Goal: Find specific page/section: Find specific page/section

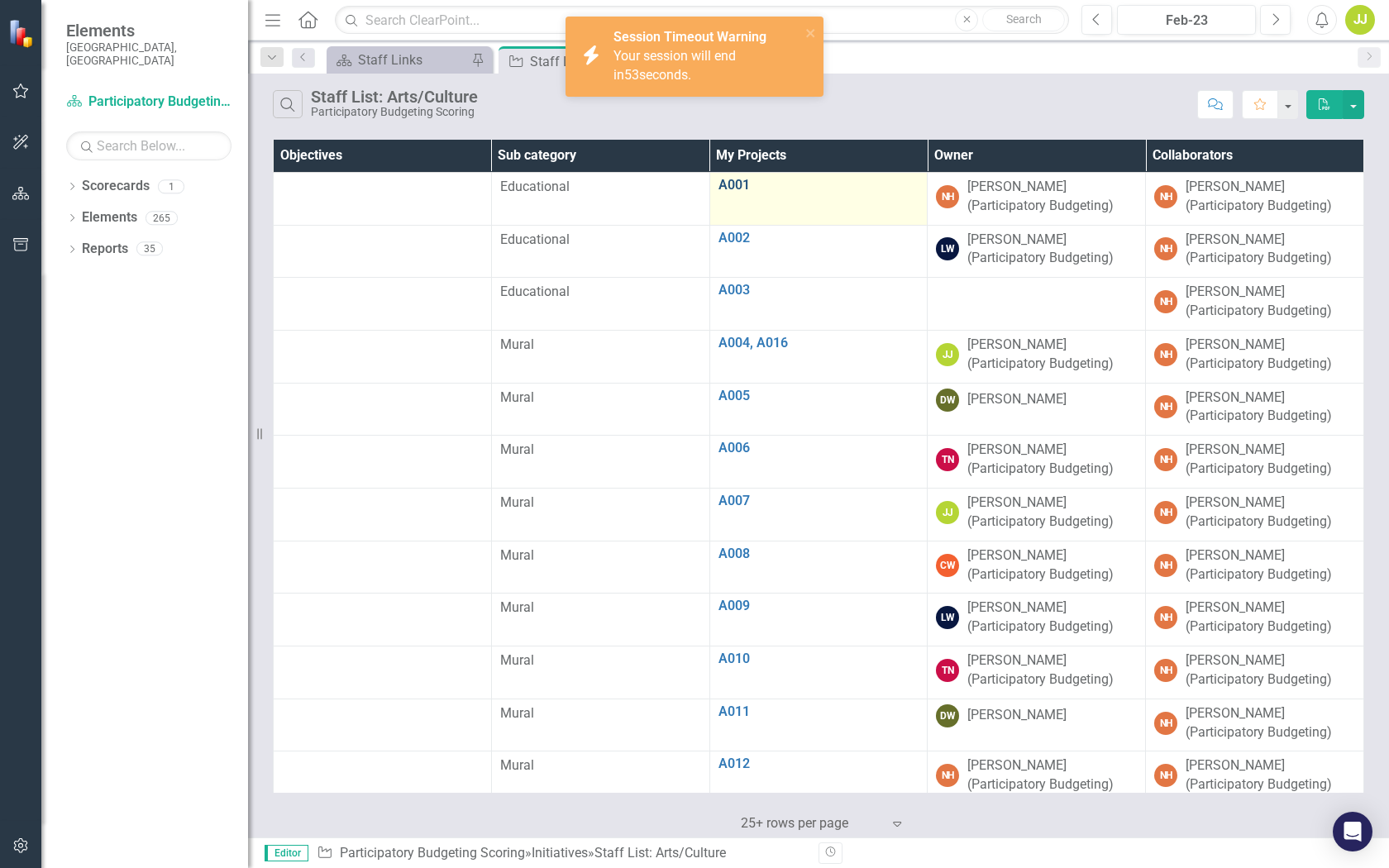
click at [733, 189] on link "A001" at bounding box center [819, 185] width 201 height 15
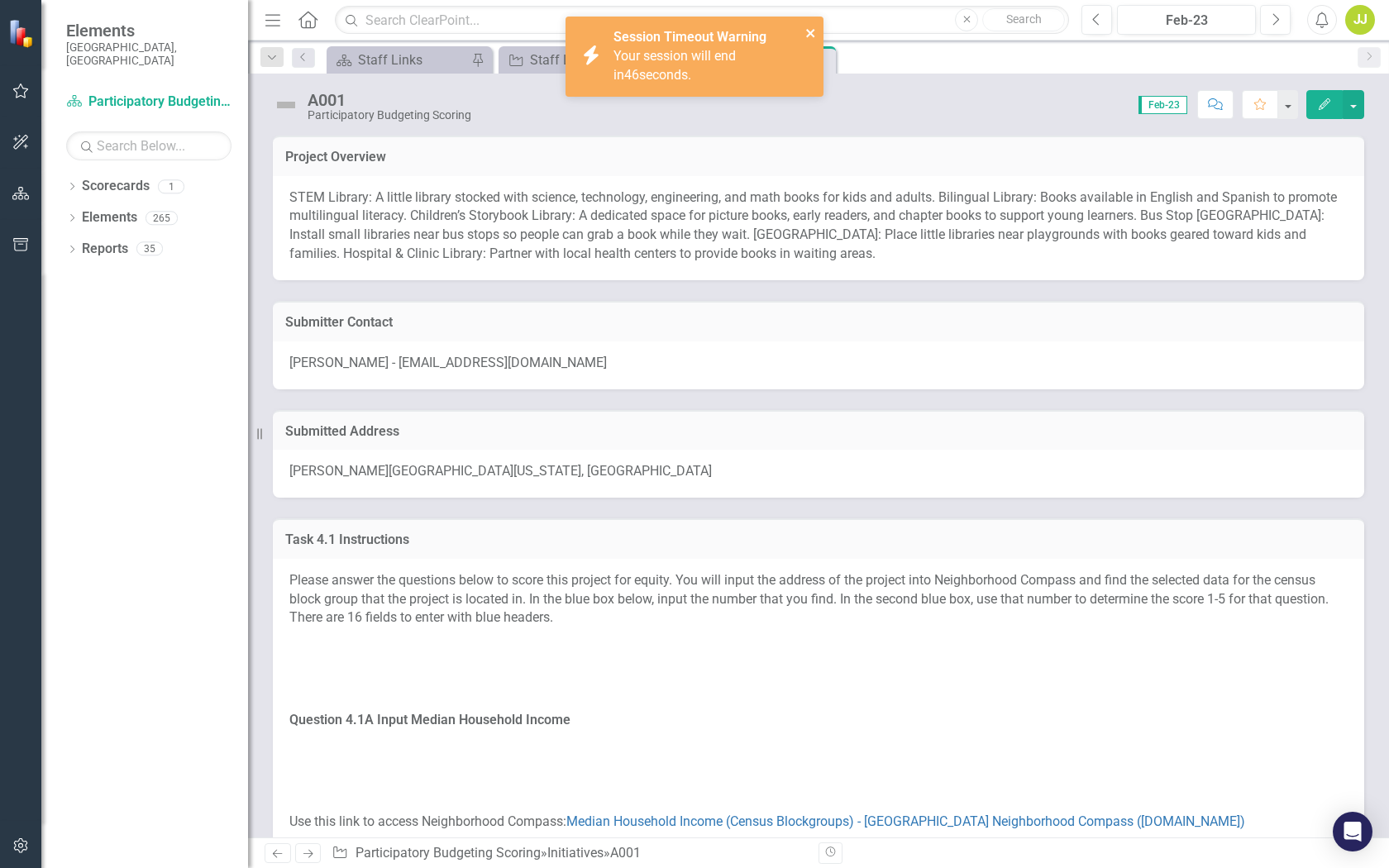
click at [806, 30] on icon "close" at bounding box center [811, 32] width 11 height 13
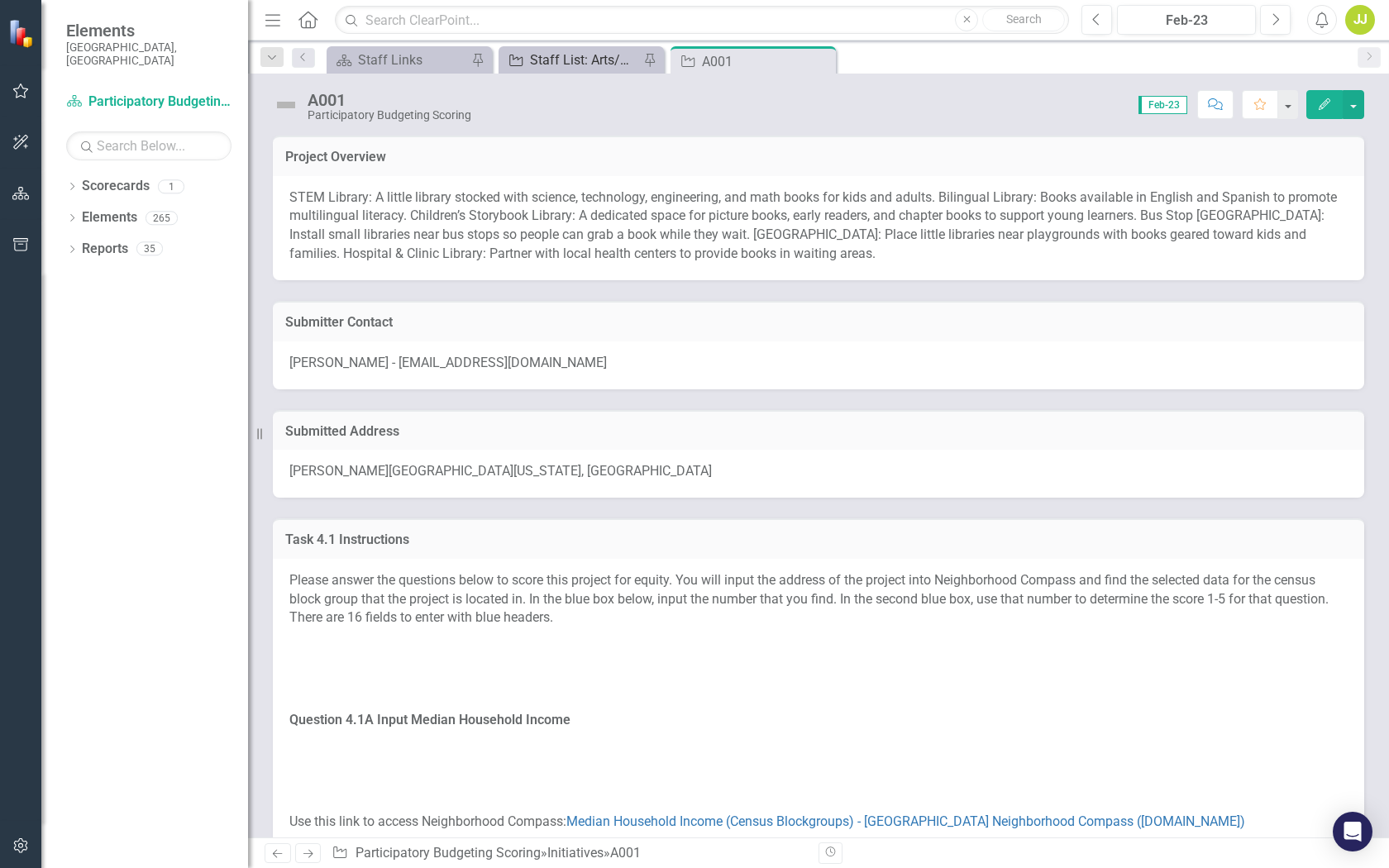
click at [600, 63] on div "Staff List: Arts/Culture" at bounding box center [584, 60] width 109 height 21
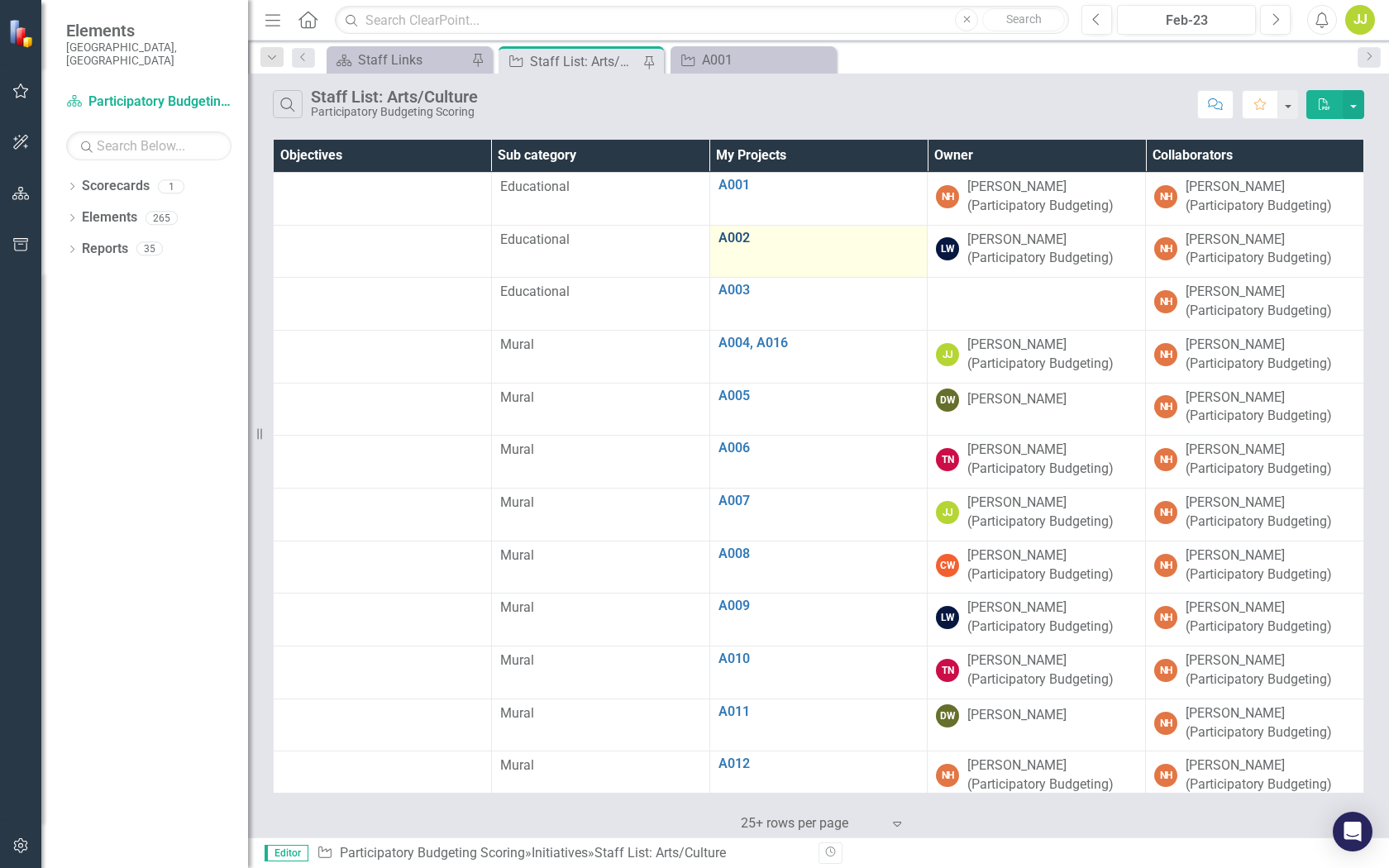
click at [738, 235] on link "A002" at bounding box center [819, 238] width 201 height 15
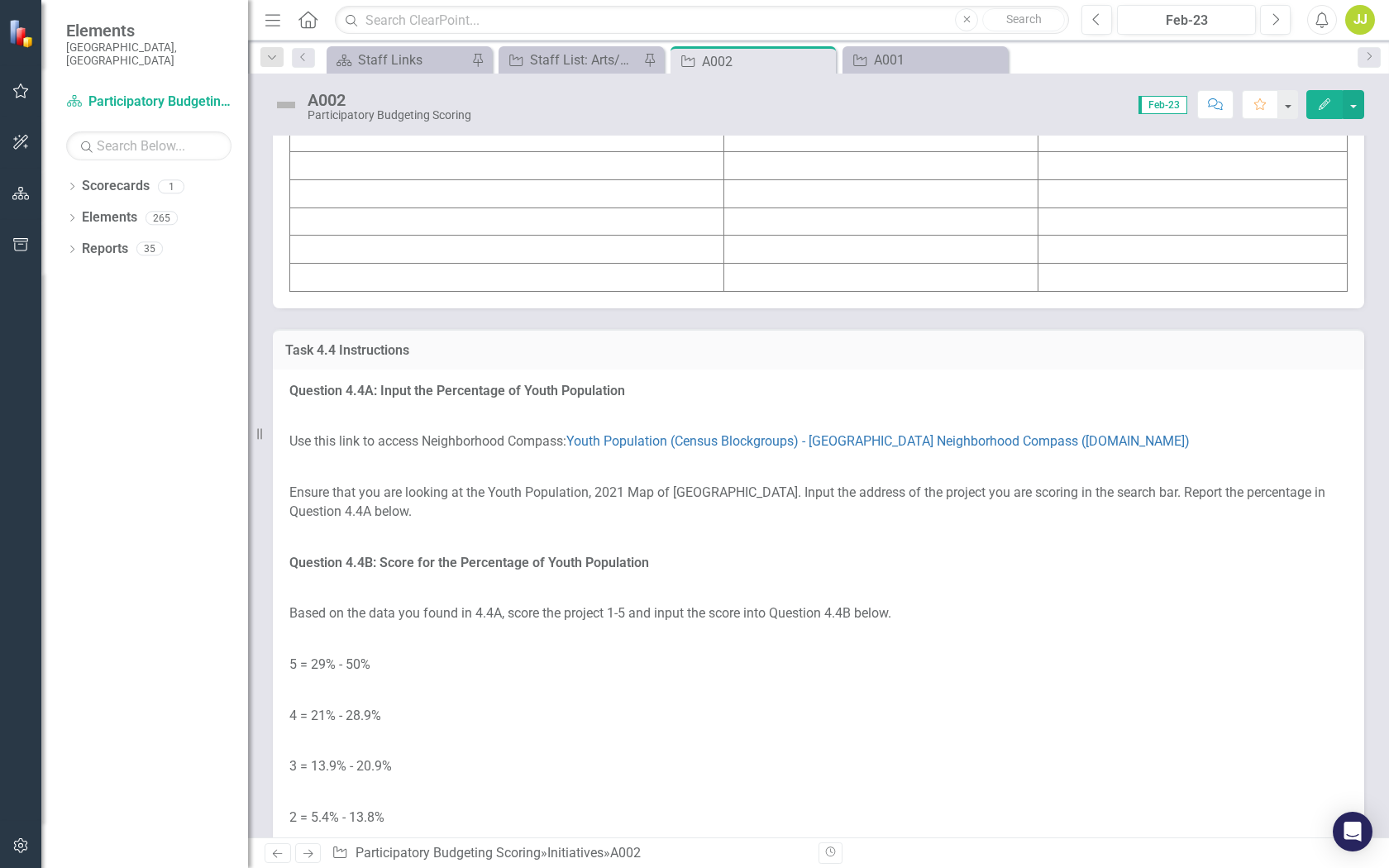
scroll to position [4747, 0]
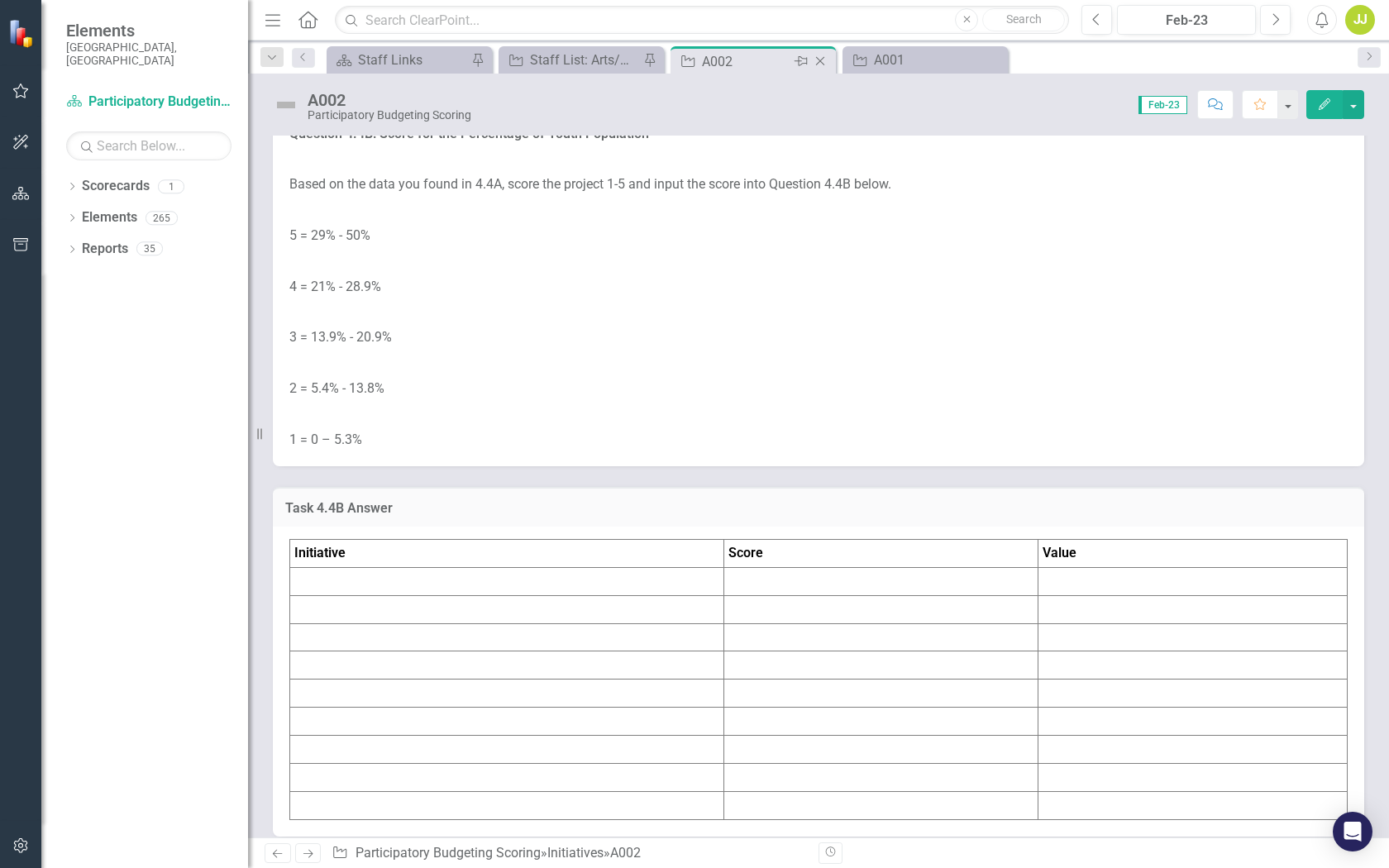
click at [824, 67] on icon "Close" at bounding box center [820, 61] width 17 height 13
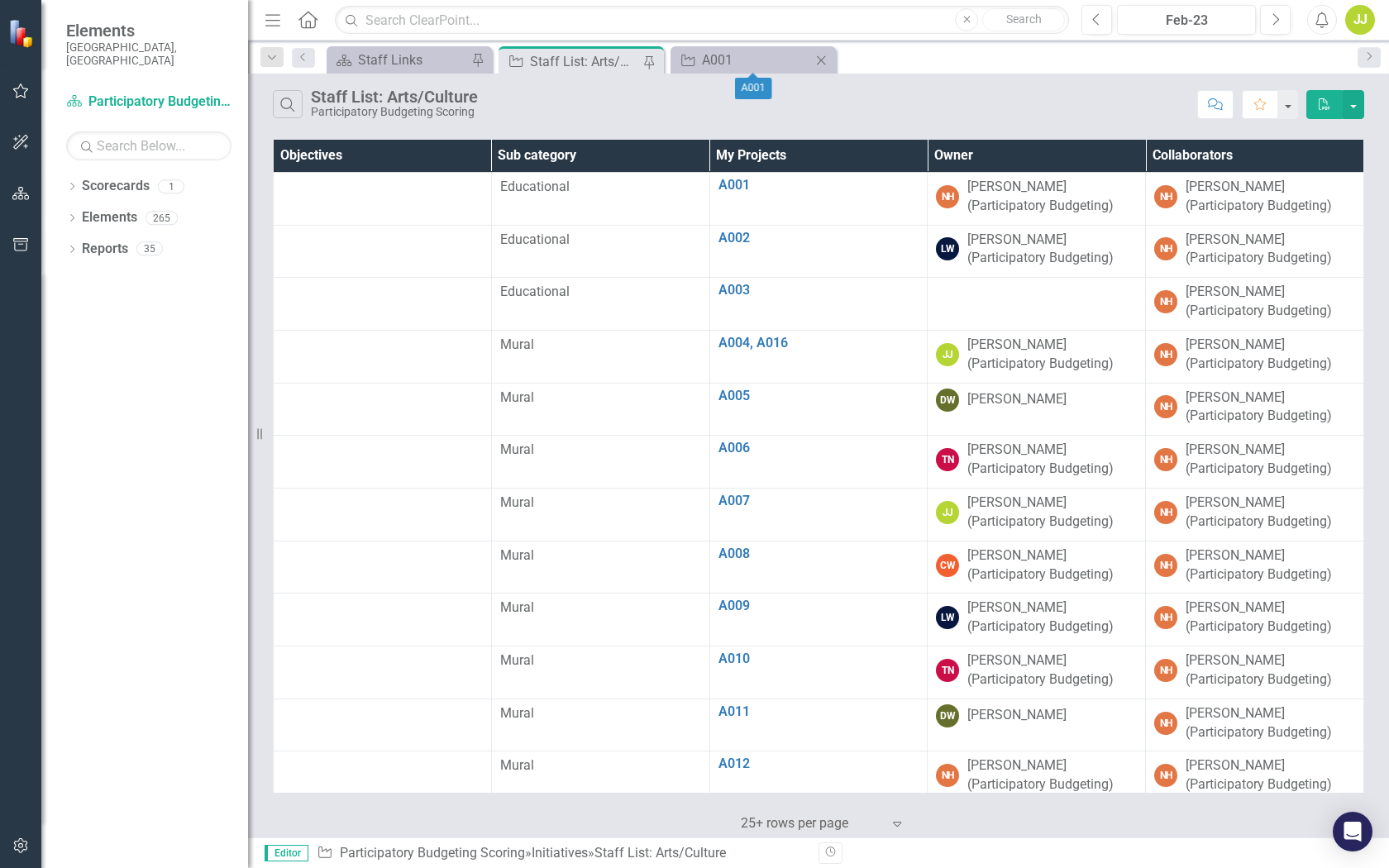
click at [829, 64] on icon "Close" at bounding box center [821, 60] width 17 height 13
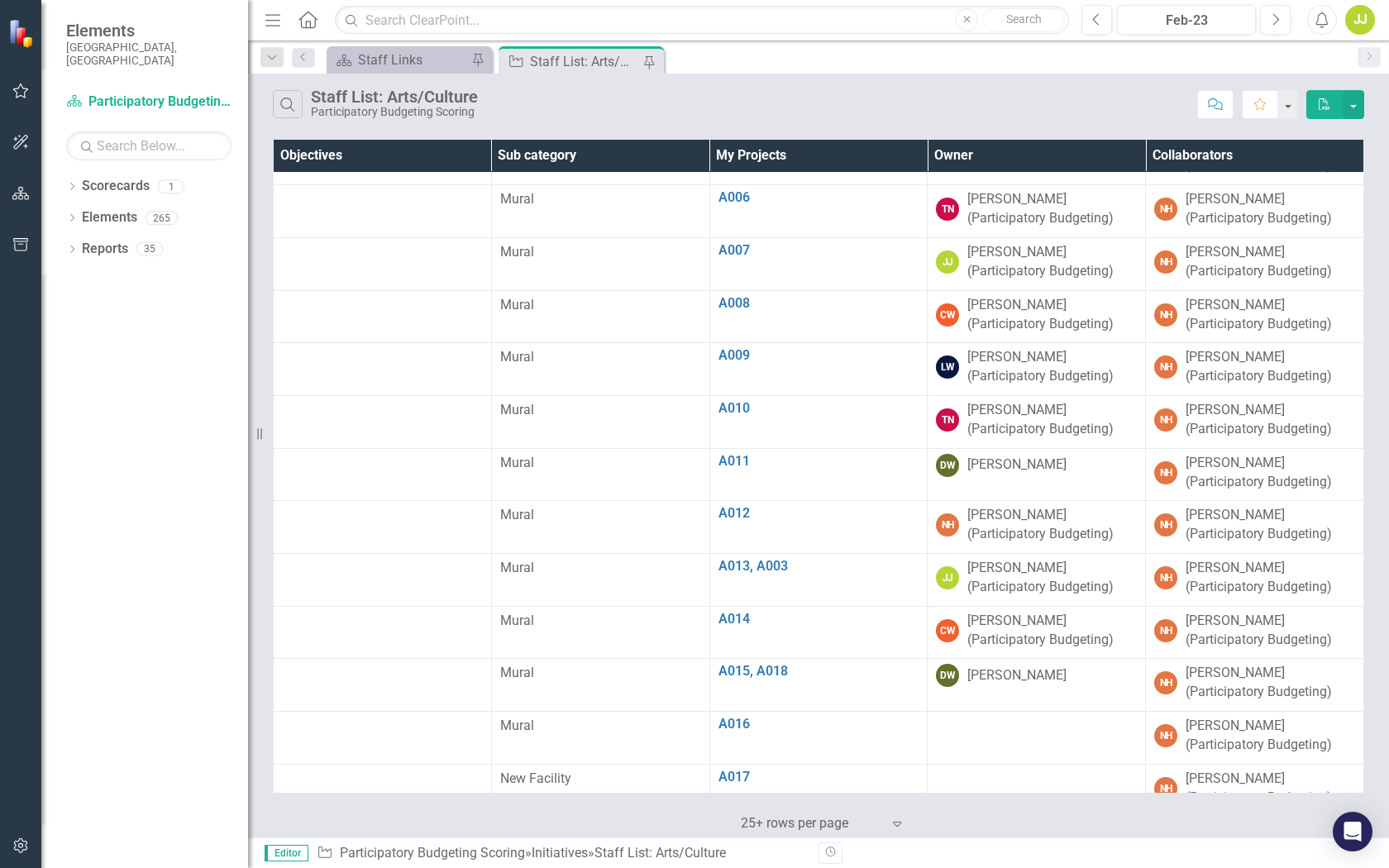
scroll to position [336, 0]
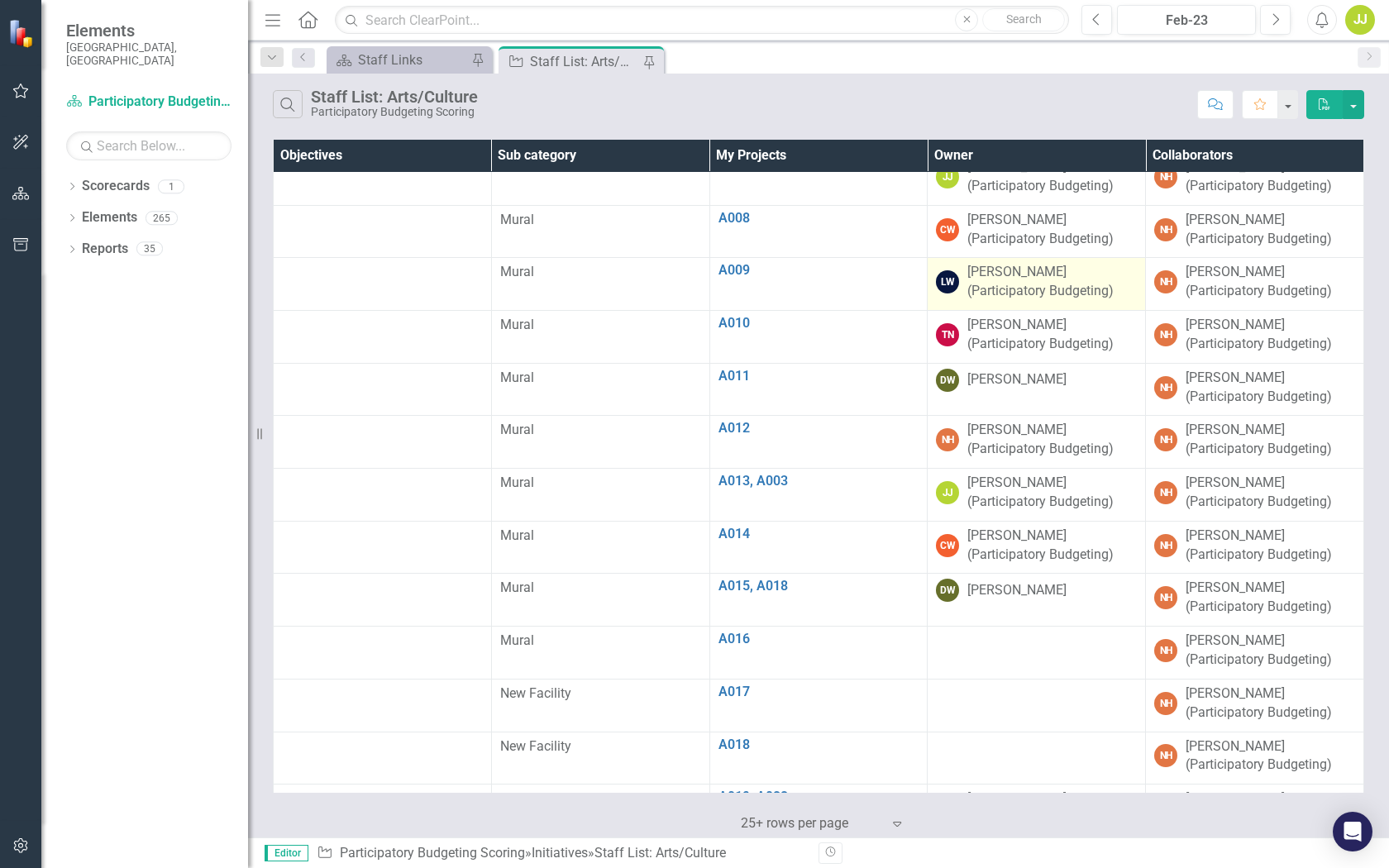
click at [1019, 291] on div "[PERSON_NAME] (Participatory Budgeting)" at bounding box center [1052, 282] width 170 height 38
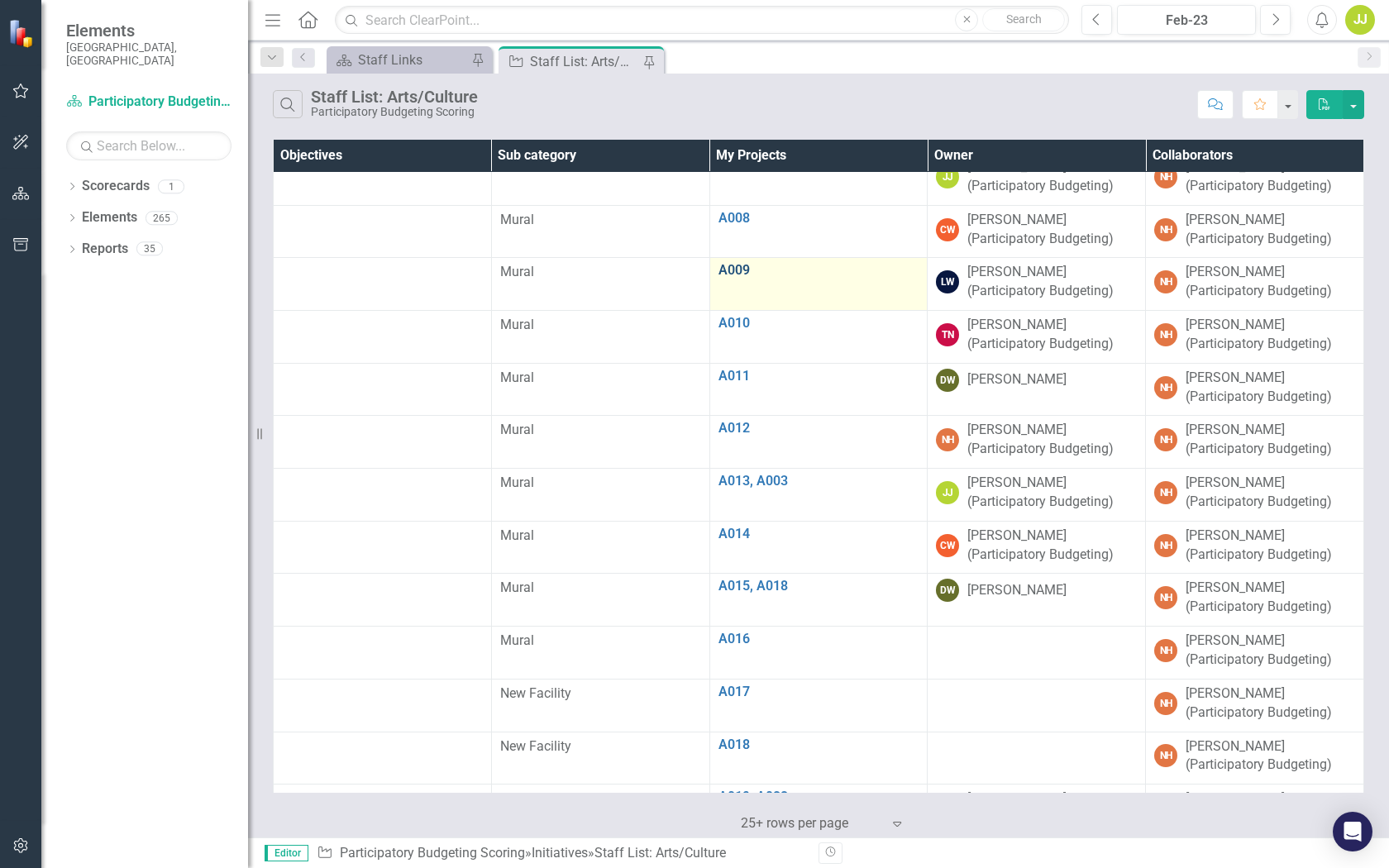
click at [733, 263] on link "A009" at bounding box center [819, 270] width 201 height 15
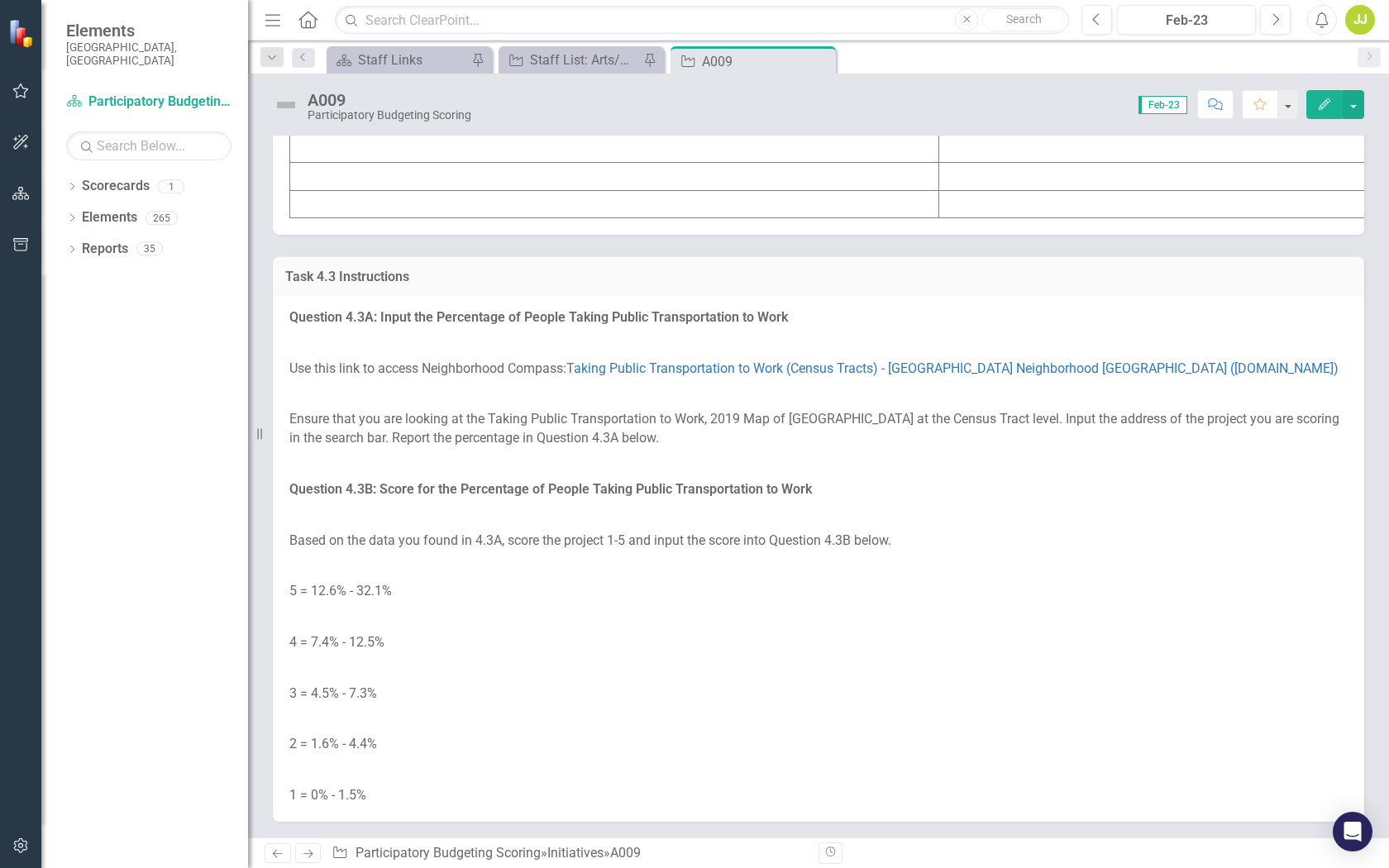
scroll to position [3785, 0]
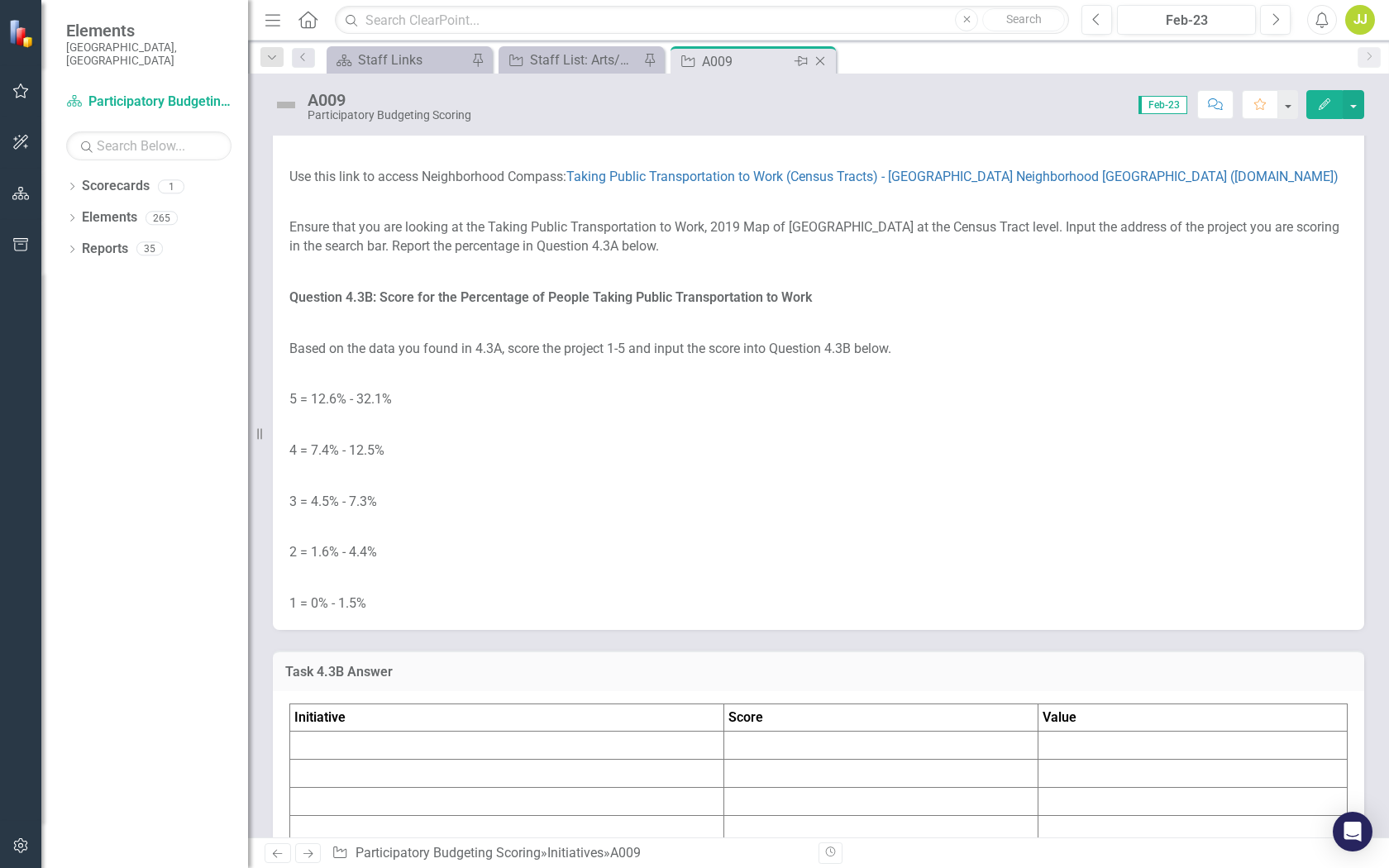
click at [815, 60] on icon "Close" at bounding box center [820, 61] width 17 height 13
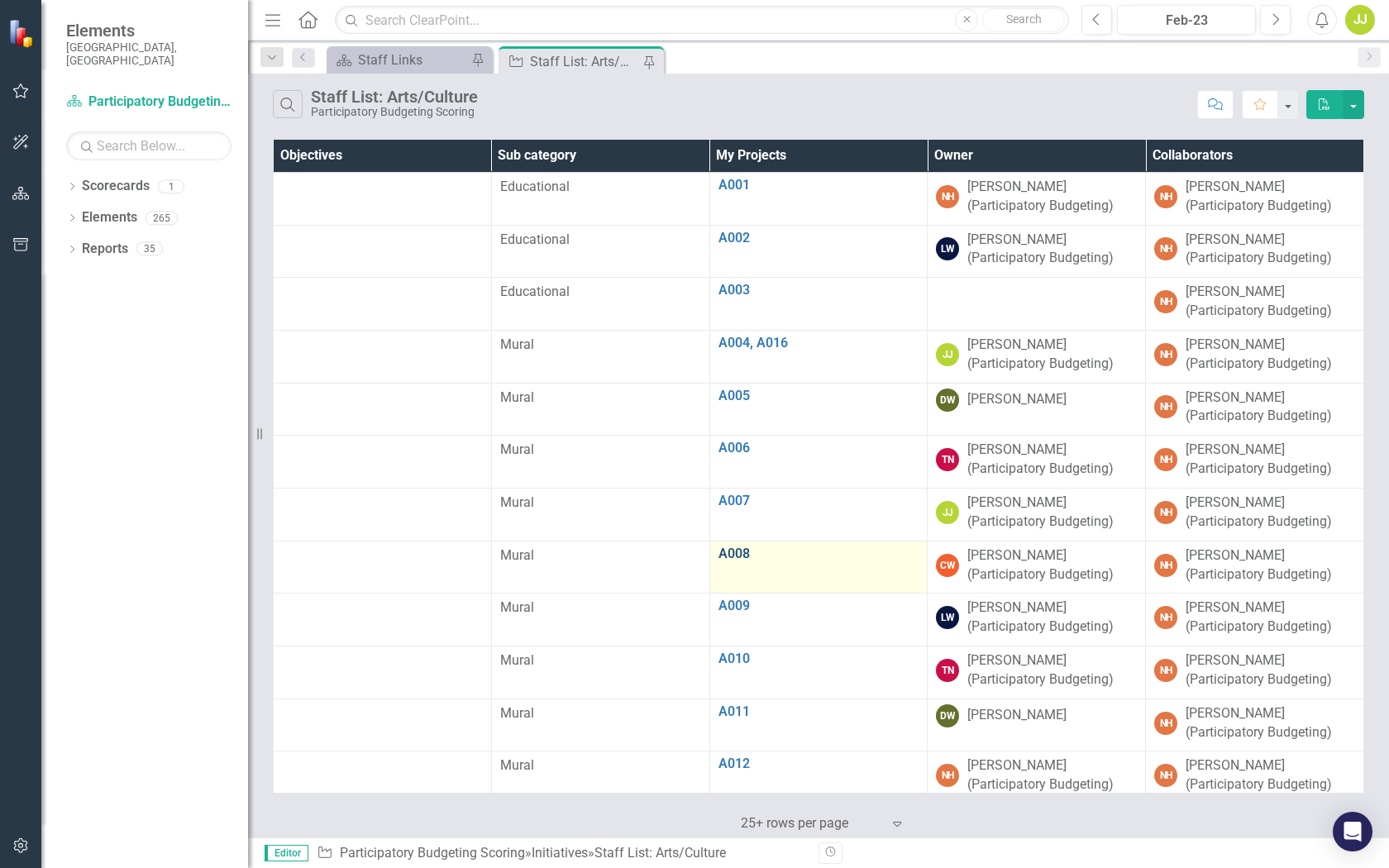
click at [738, 554] on link "A008" at bounding box center [819, 554] width 201 height 15
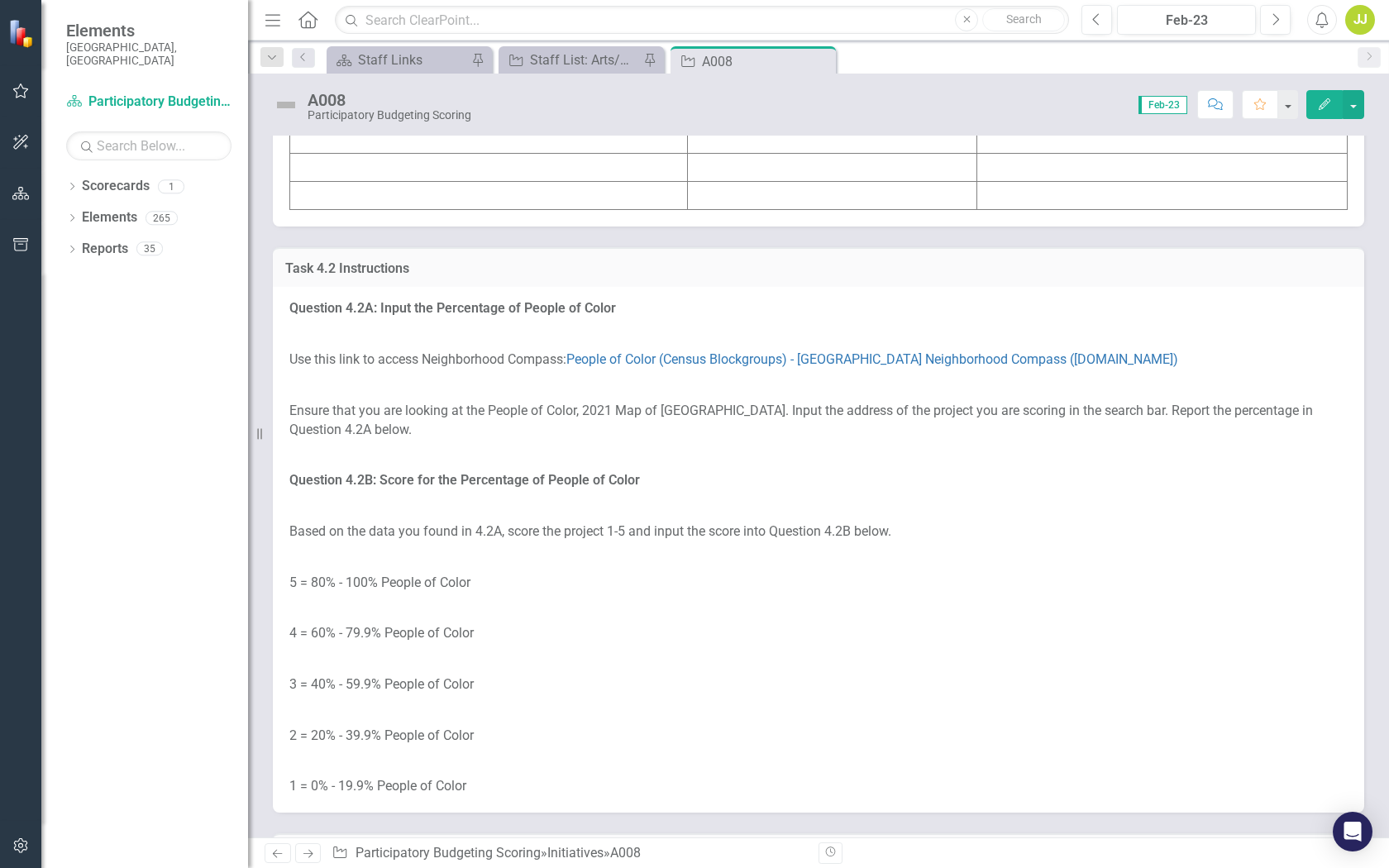
scroll to position [2501, 0]
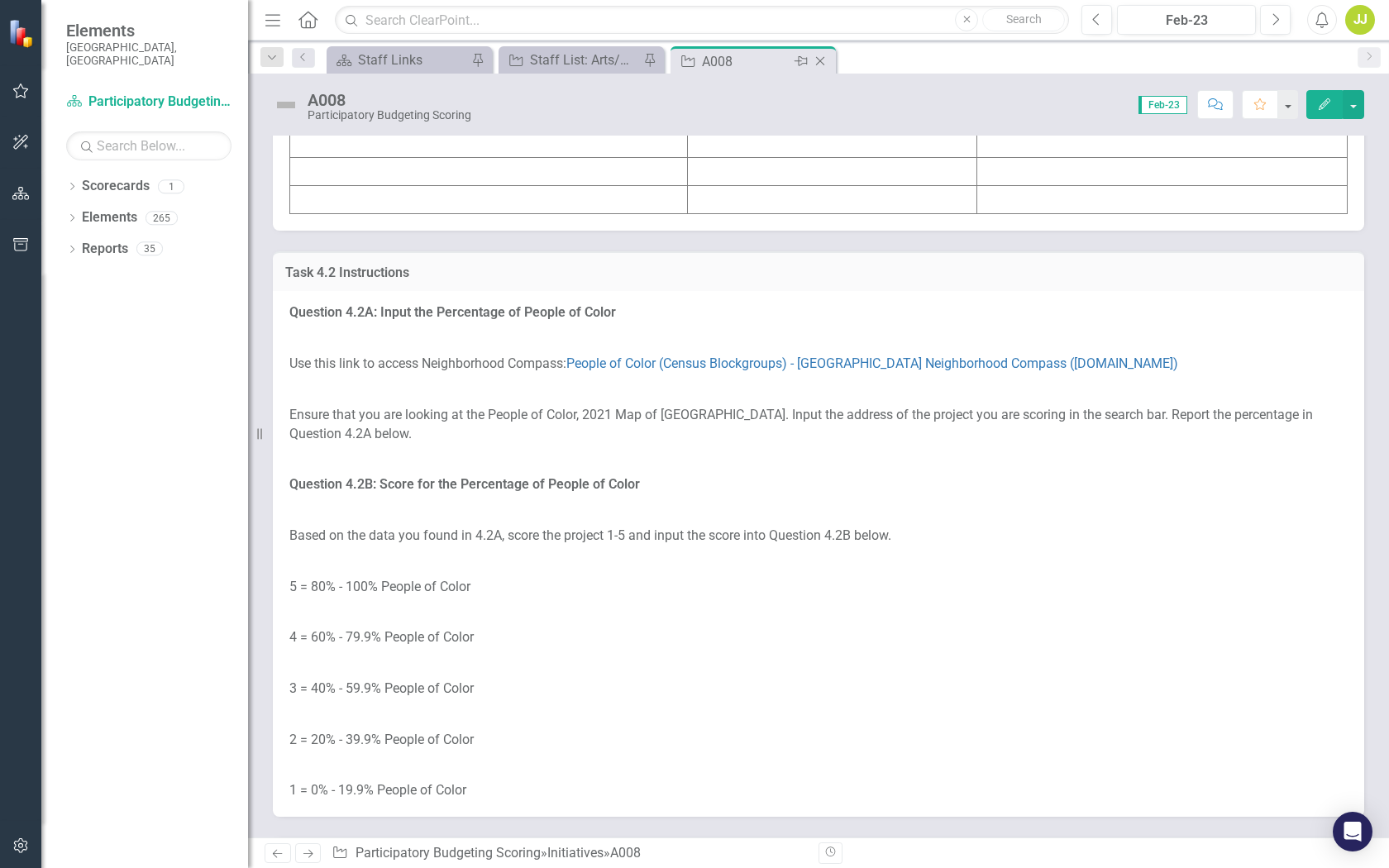
click at [824, 59] on icon "Close" at bounding box center [820, 61] width 17 height 13
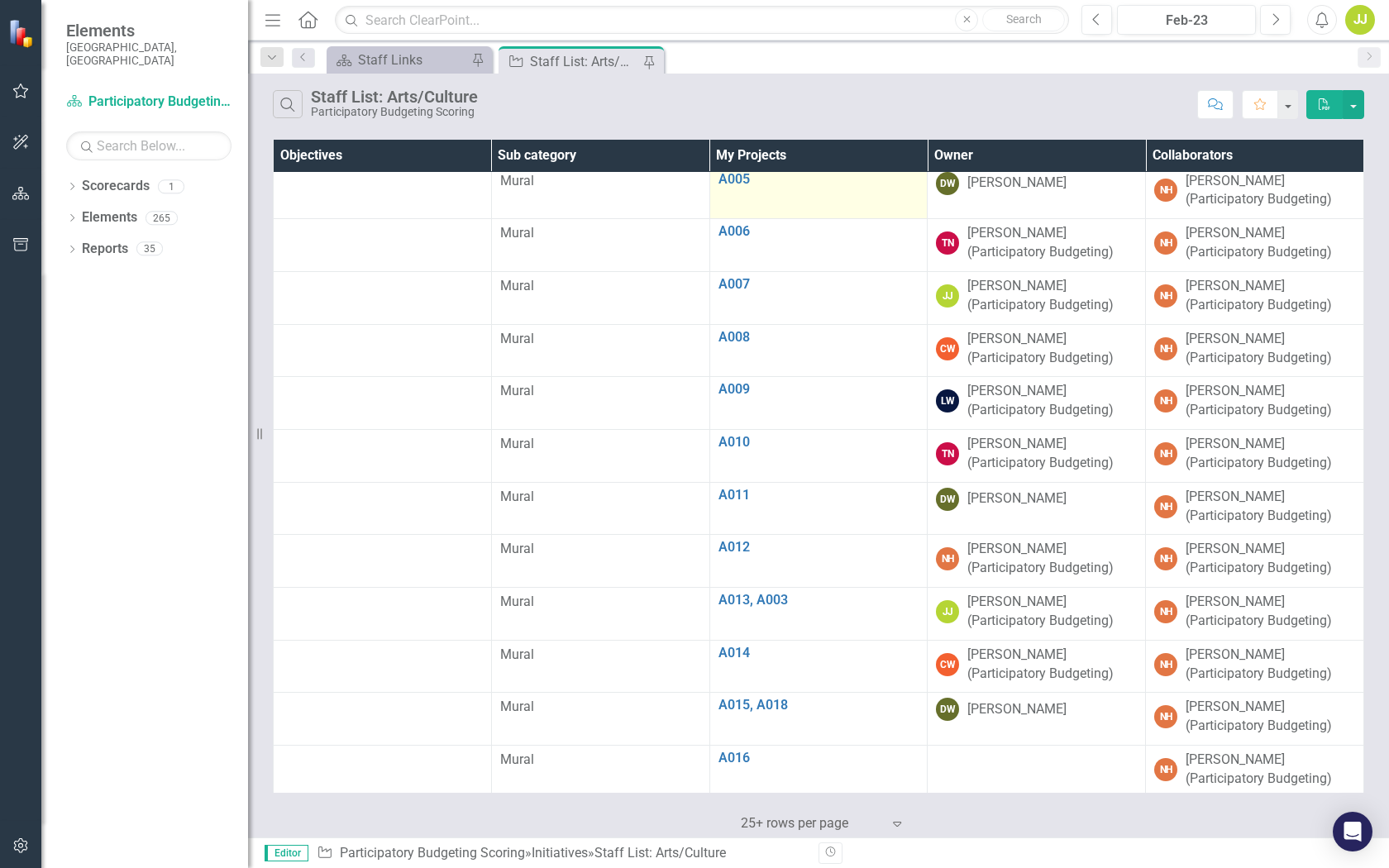
scroll to position [294, 0]
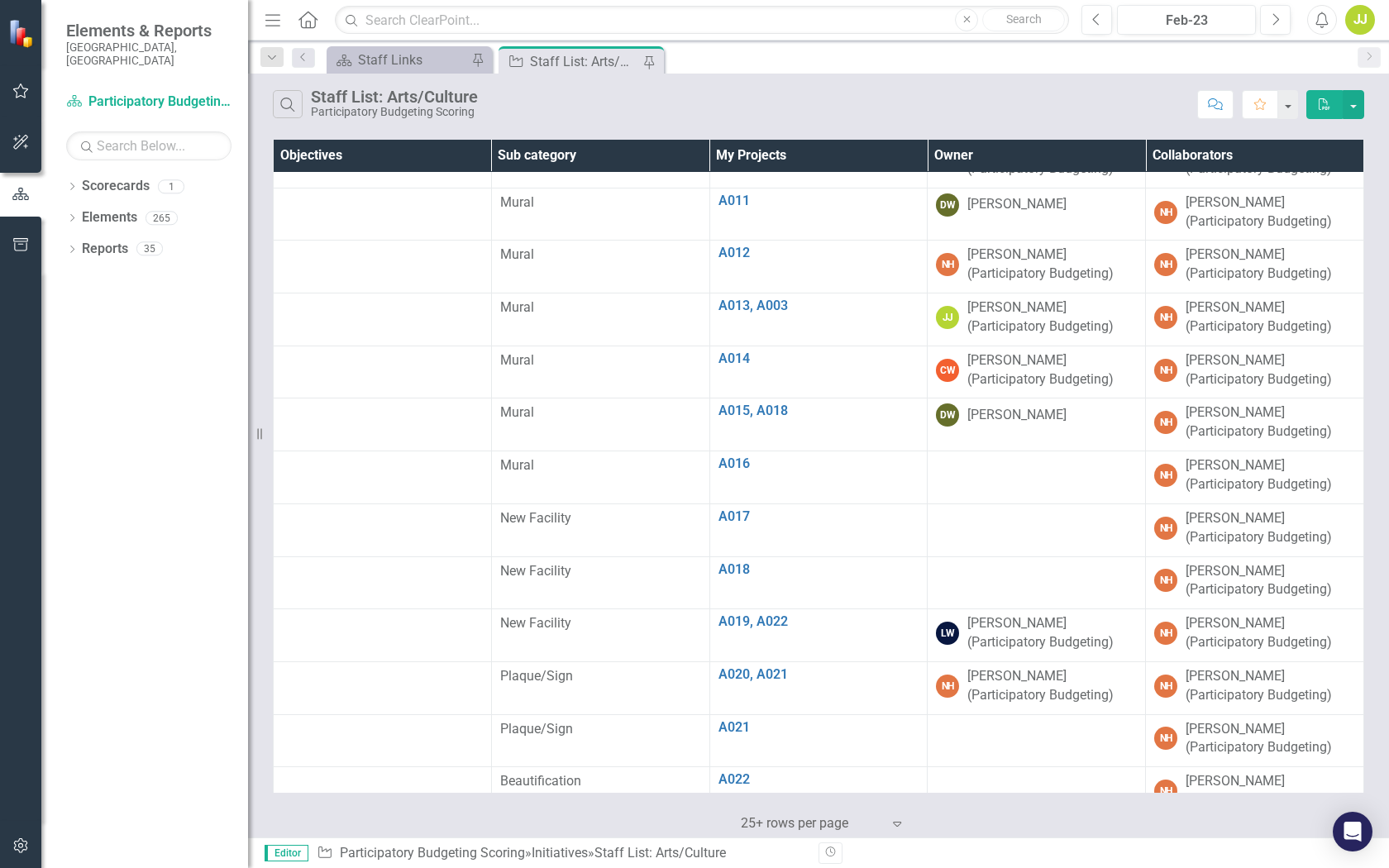
scroll to position [515, 0]
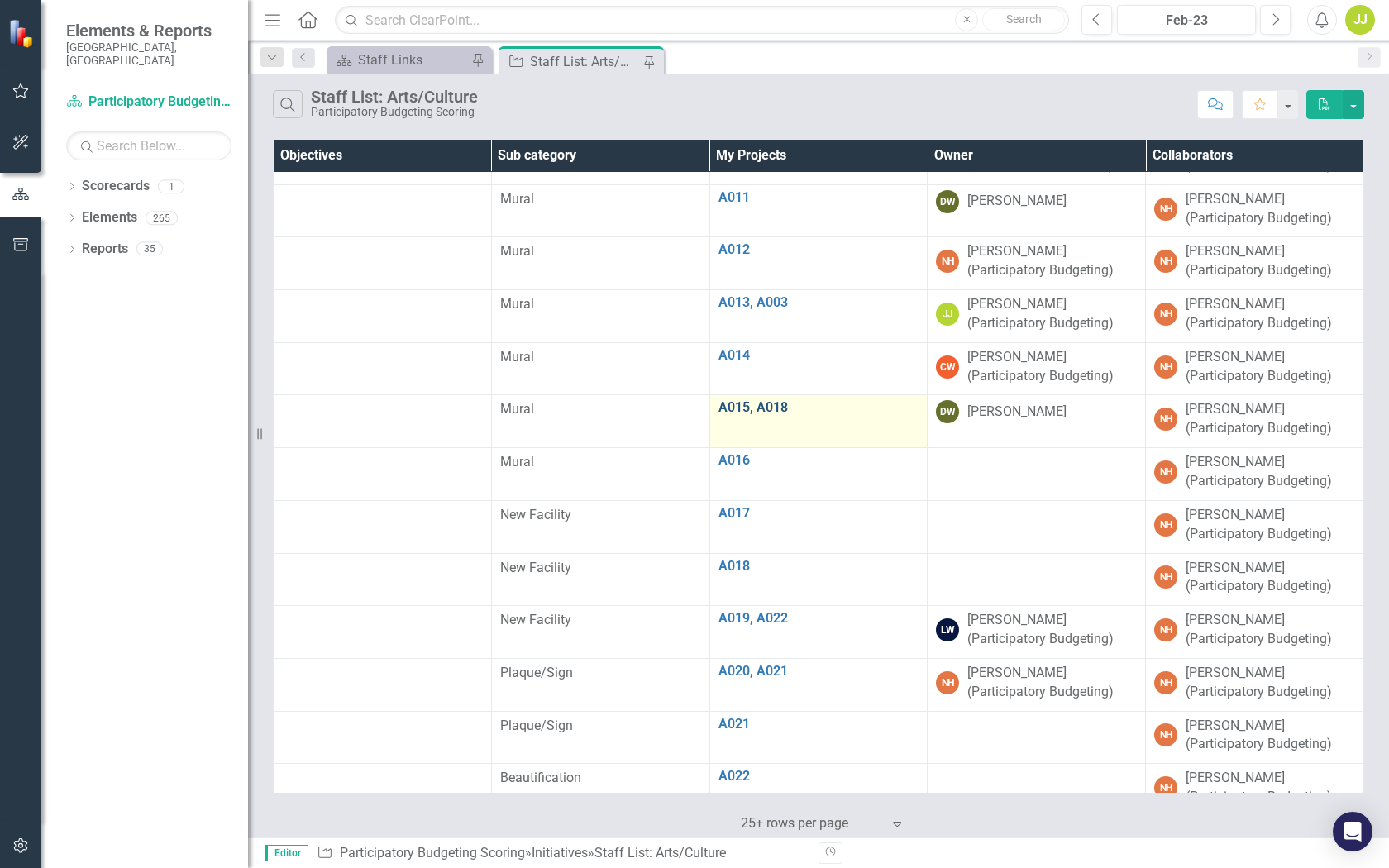
click at [752, 409] on link "A015, A018" at bounding box center [819, 407] width 201 height 15
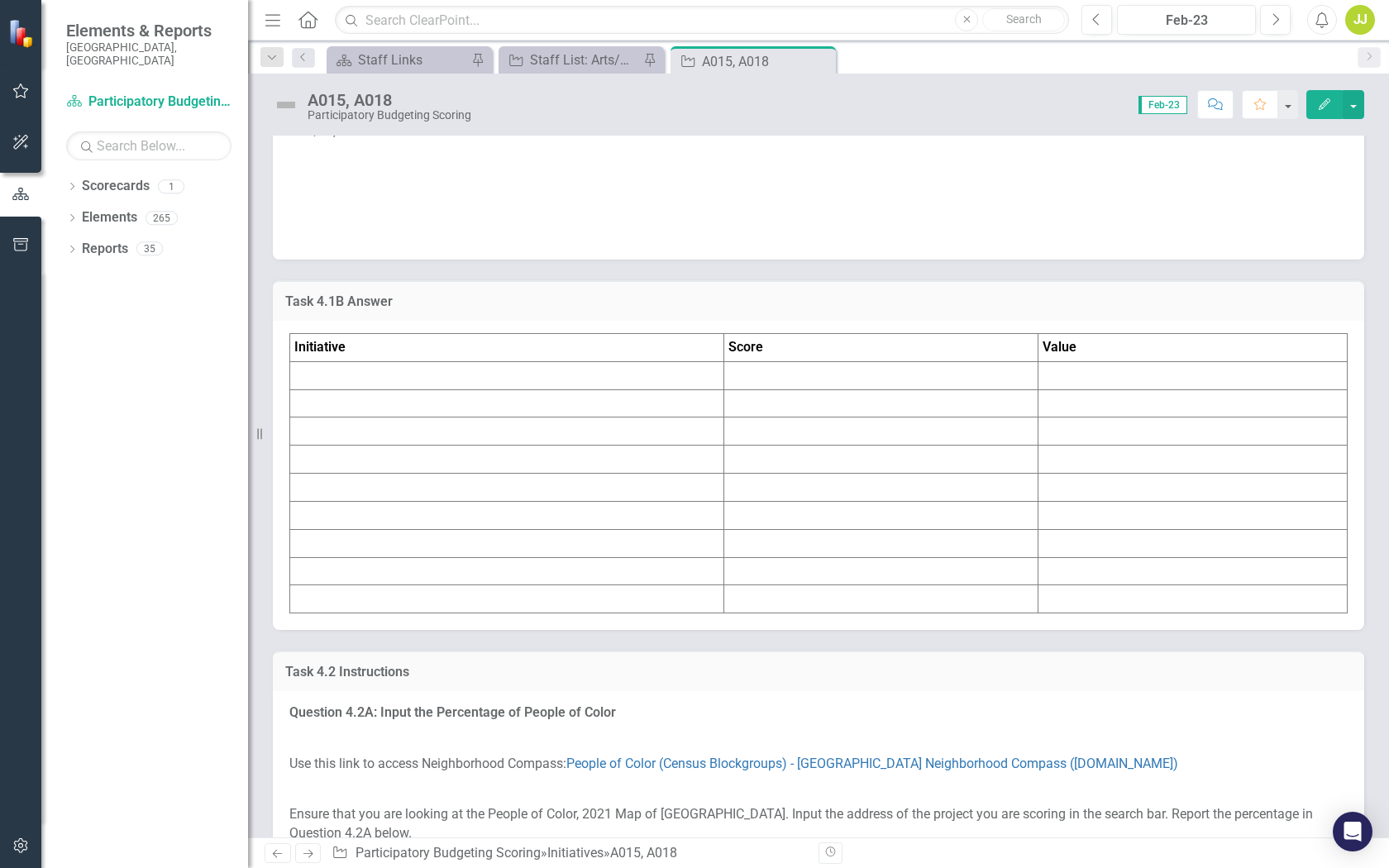
scroll to position [2540, 0]
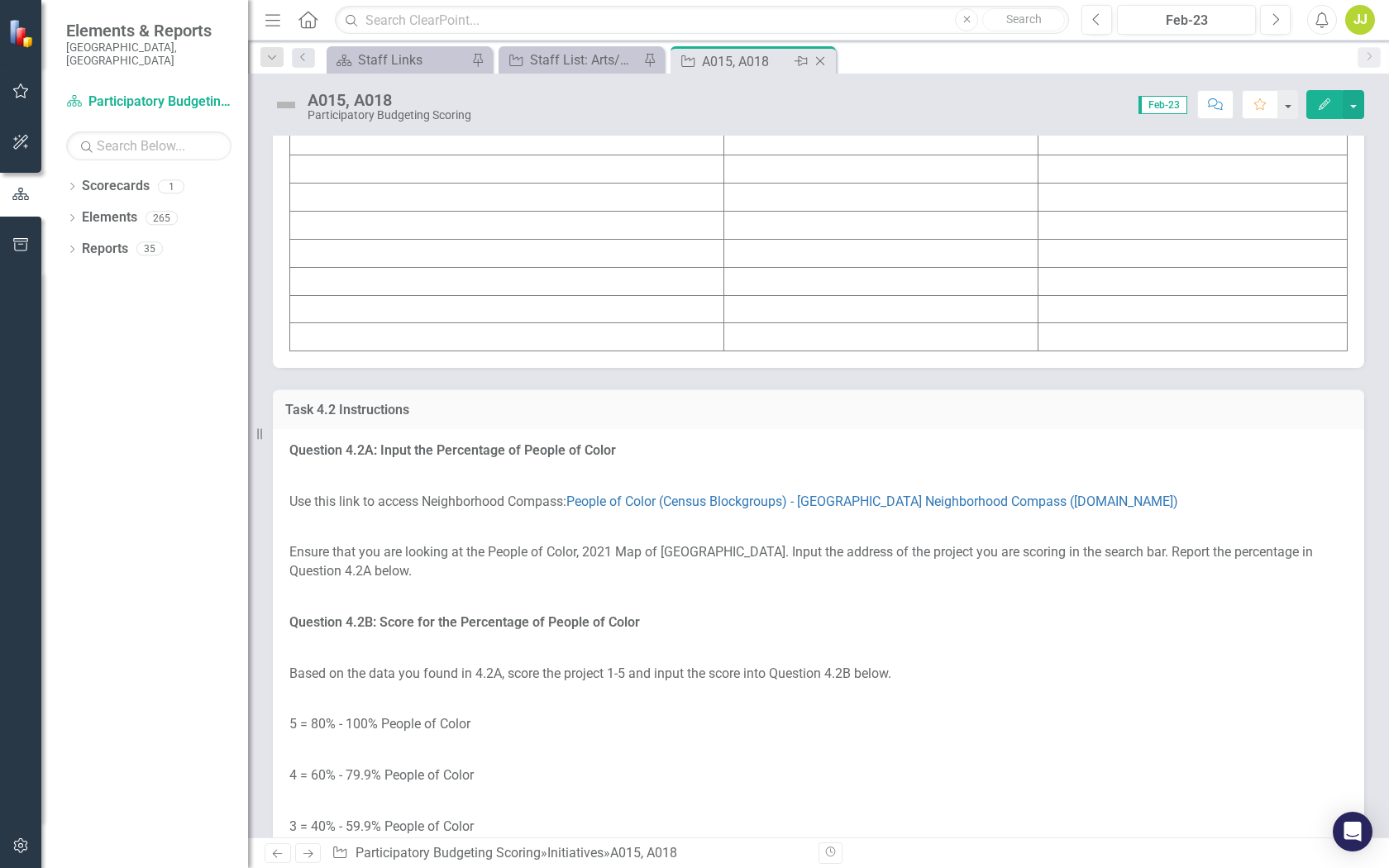
click at [823, 61] on icon "Close" at bounding box center [820, 61] width 17 height 13
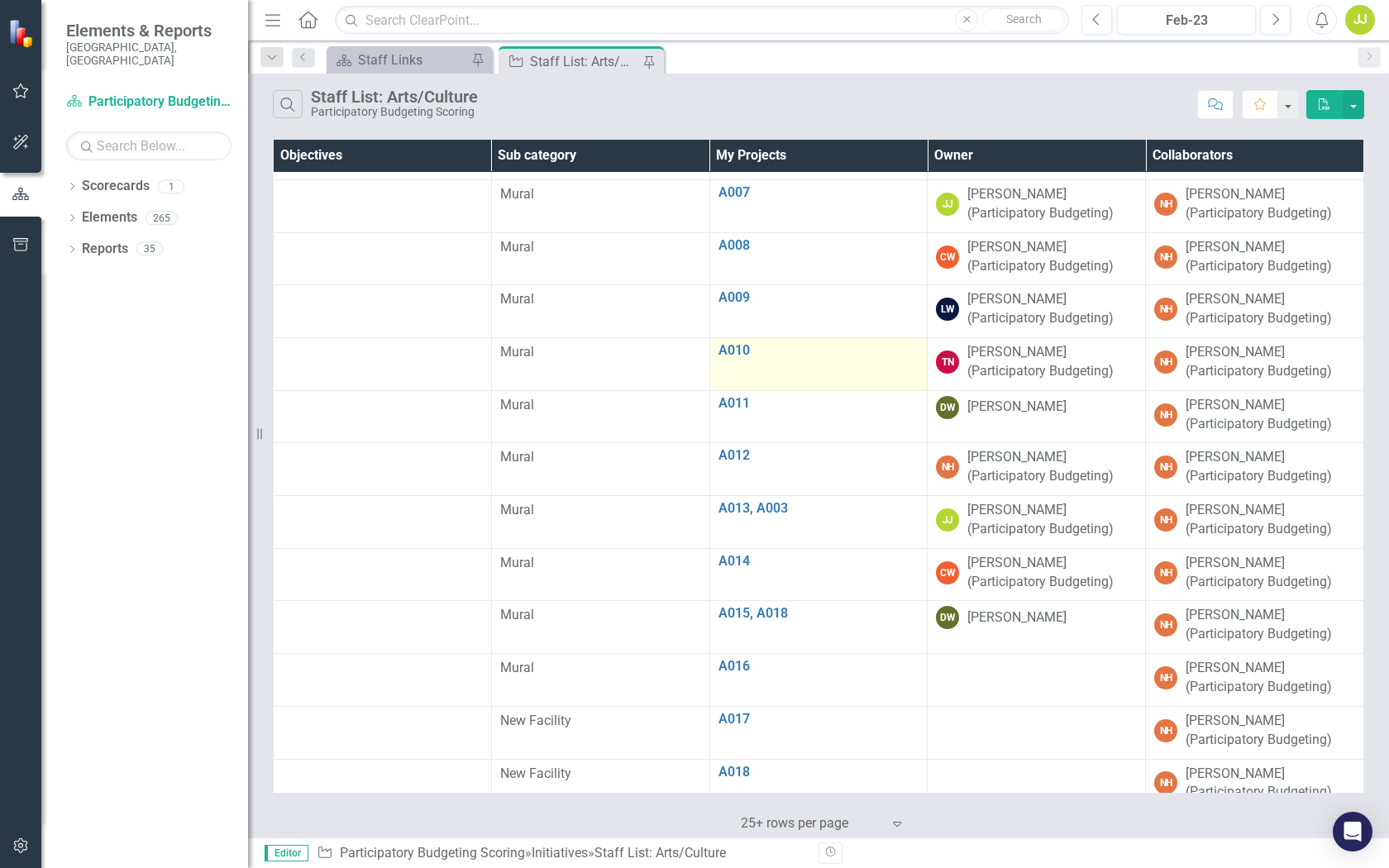
scroll to position [320, 0]
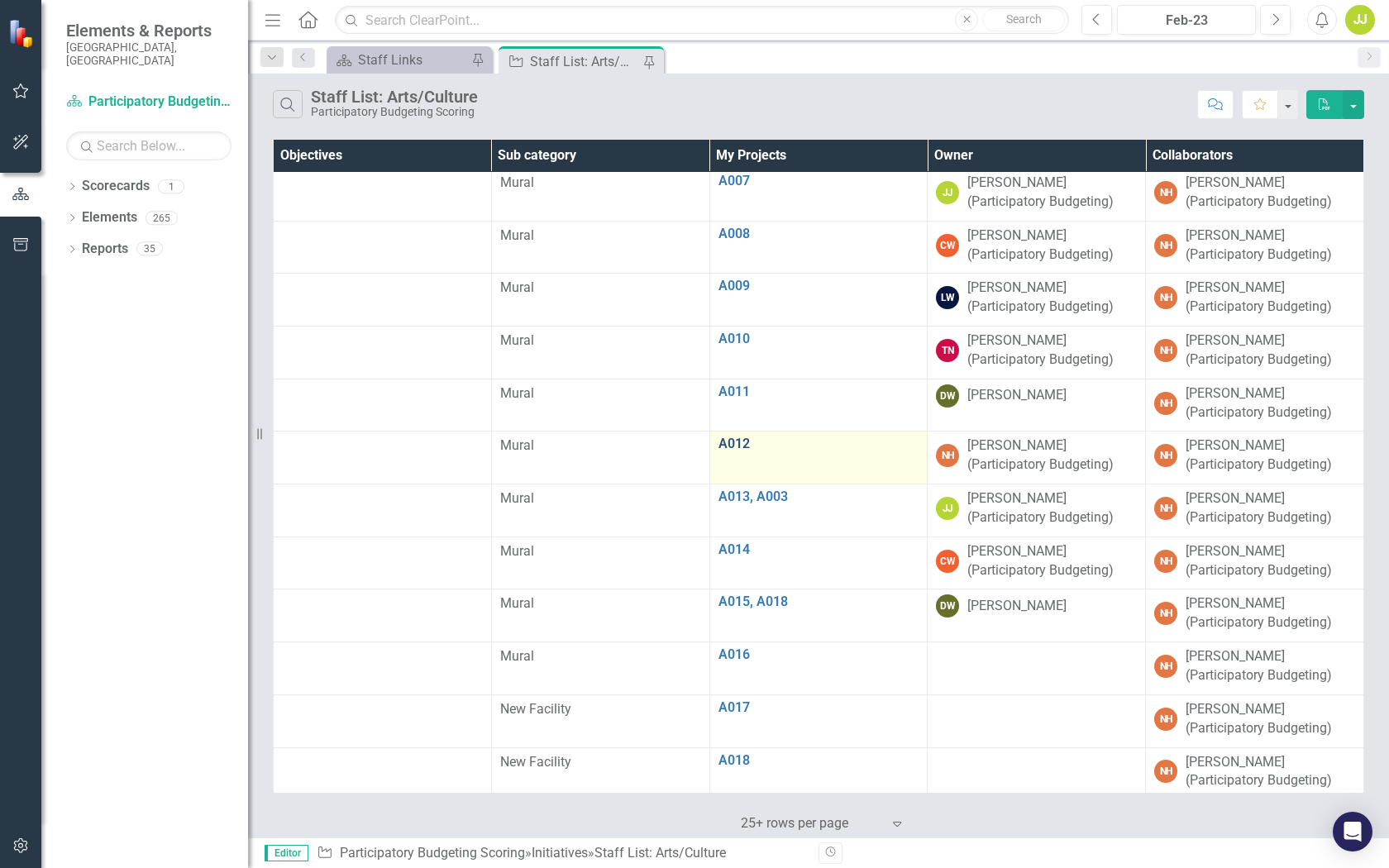
click at [740, 446] on link "A012" at bounding box center [819, 443] width 201 height 15
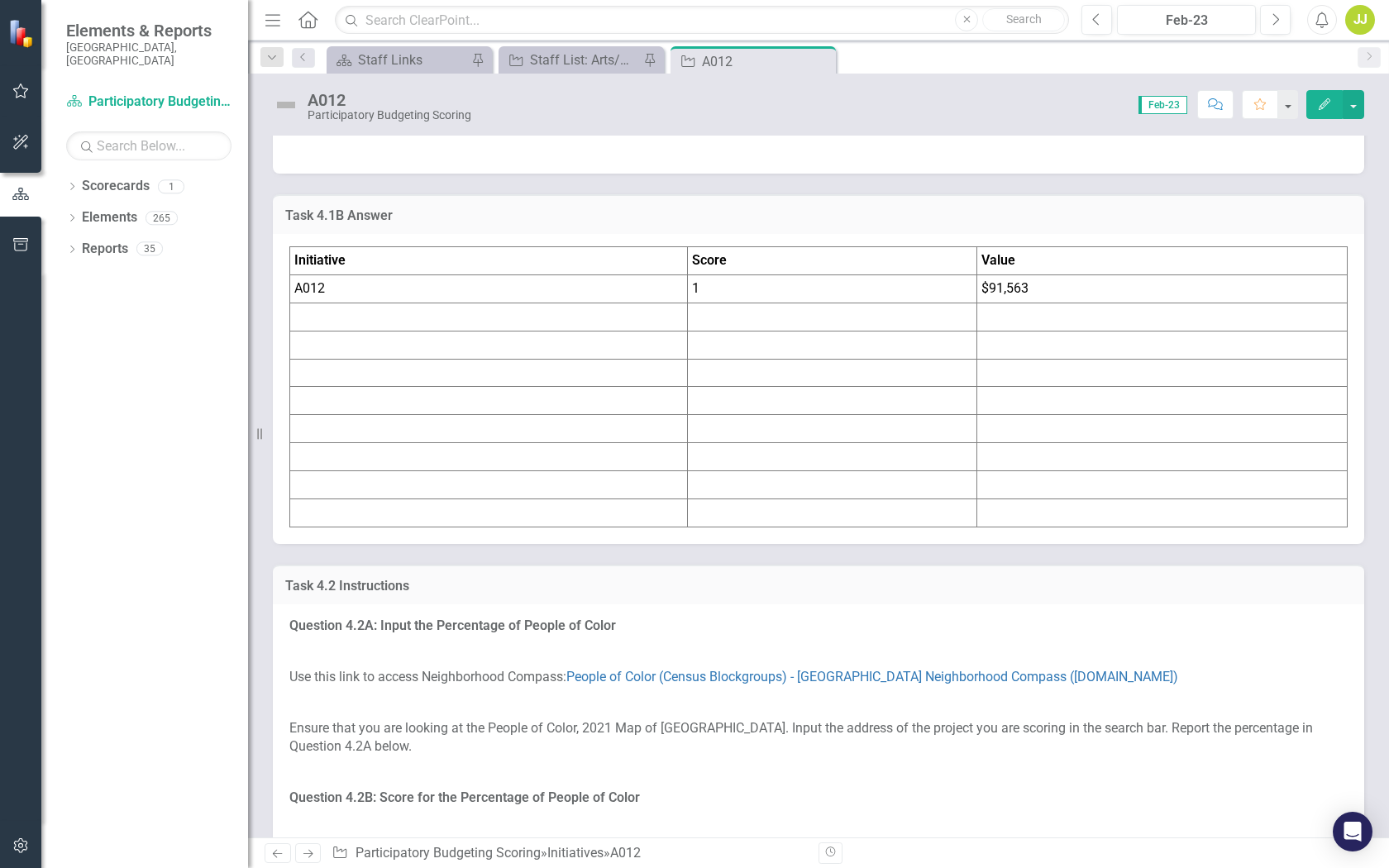
scroll to position [2263, 0]
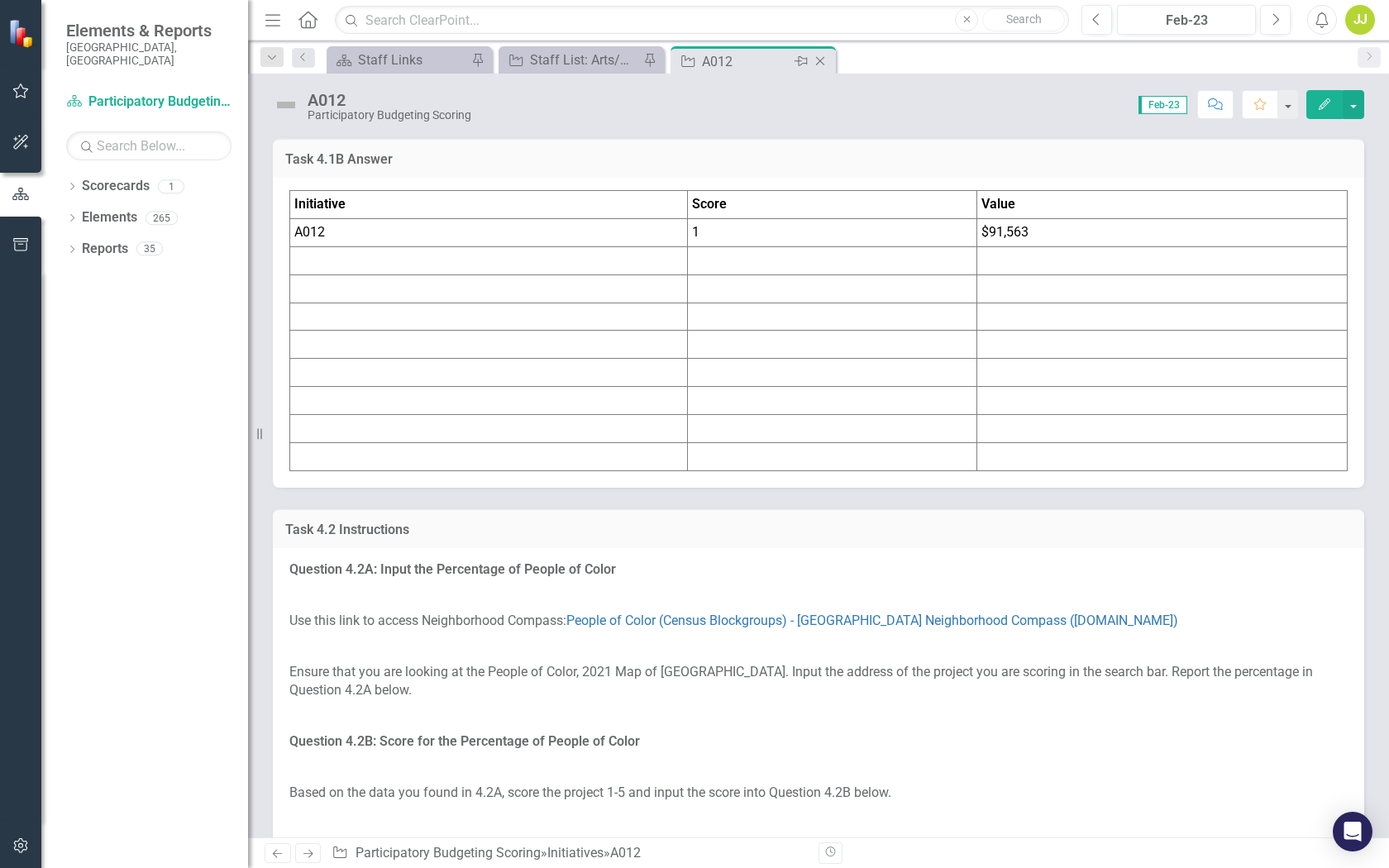
click at [817, 63] on icon "Close" at bounding box center [820, 61] width 17 height 13
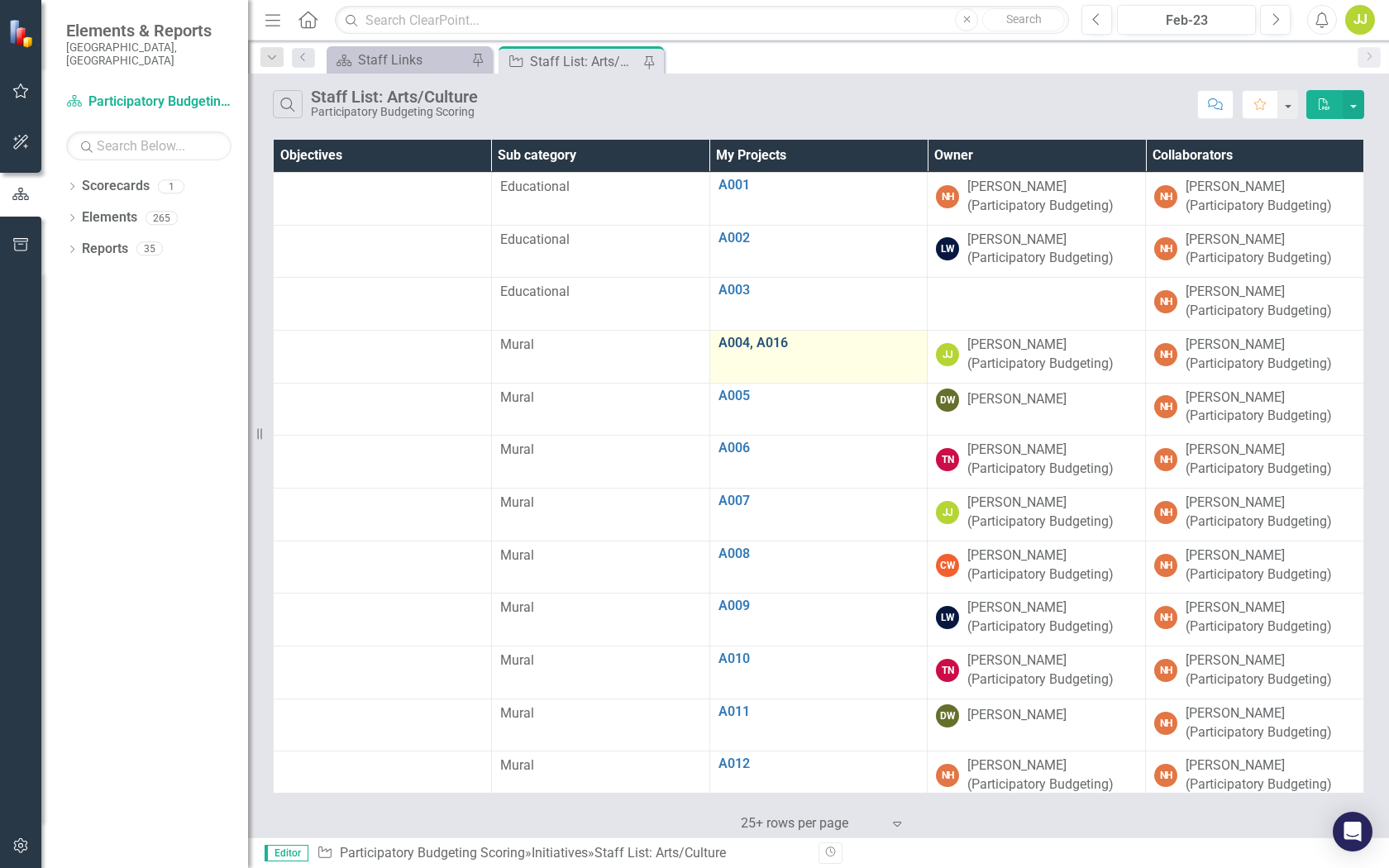
click at [743, 345] on link "A004, A016" at bounding box center [819, 343] width 201 height 15
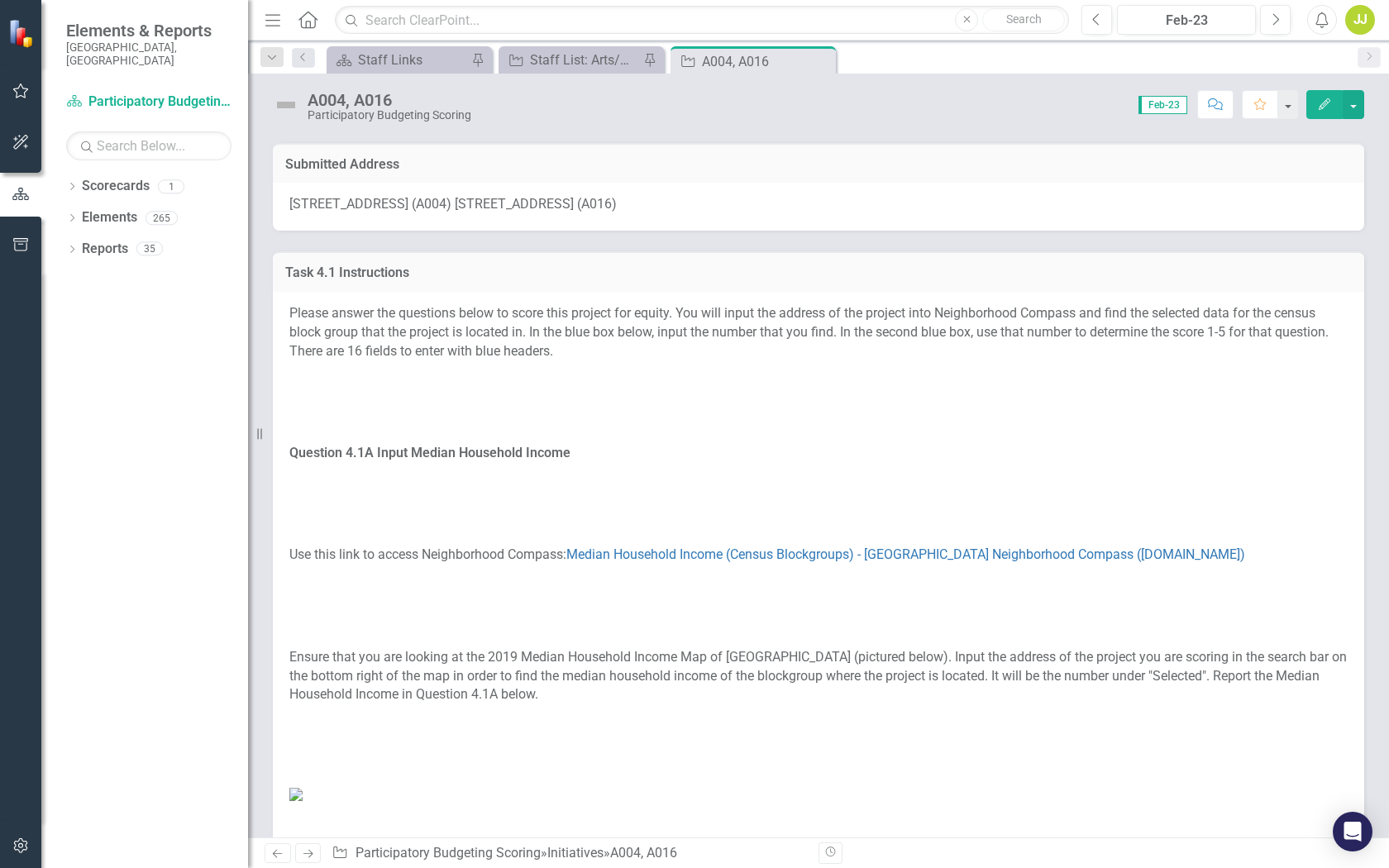
scroll to position [155, 0]
